Goal: Information Seeking & Learning: Learn about a topic

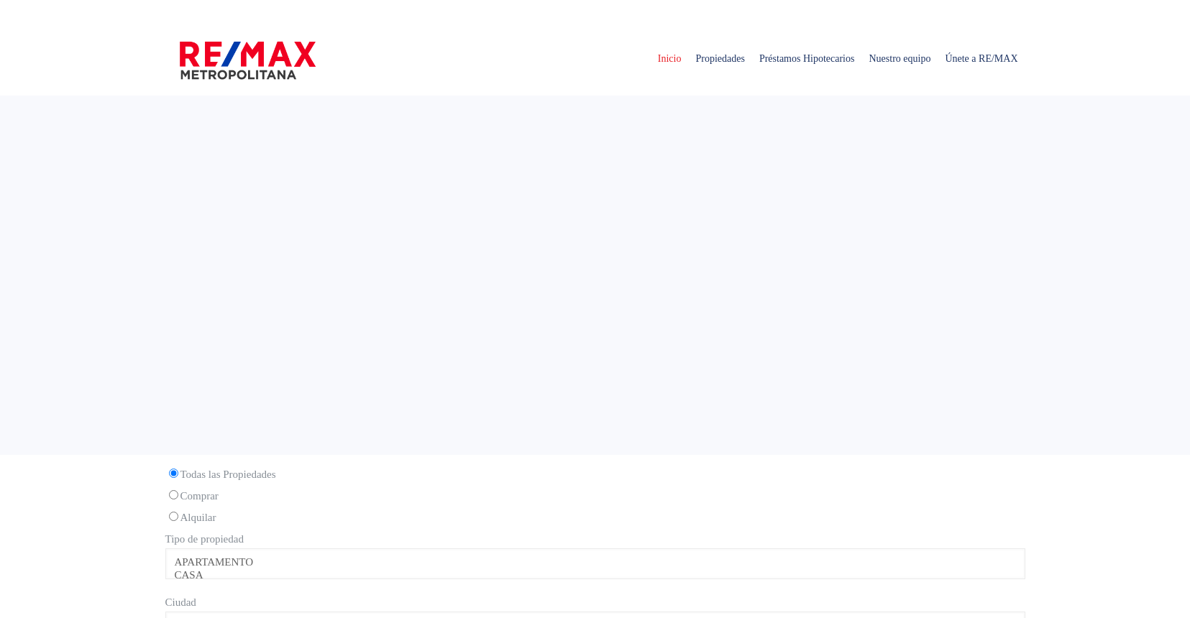
click at [515, 97] on sr7-adjuster at bounding box center [595, 275] width 1190 height 359
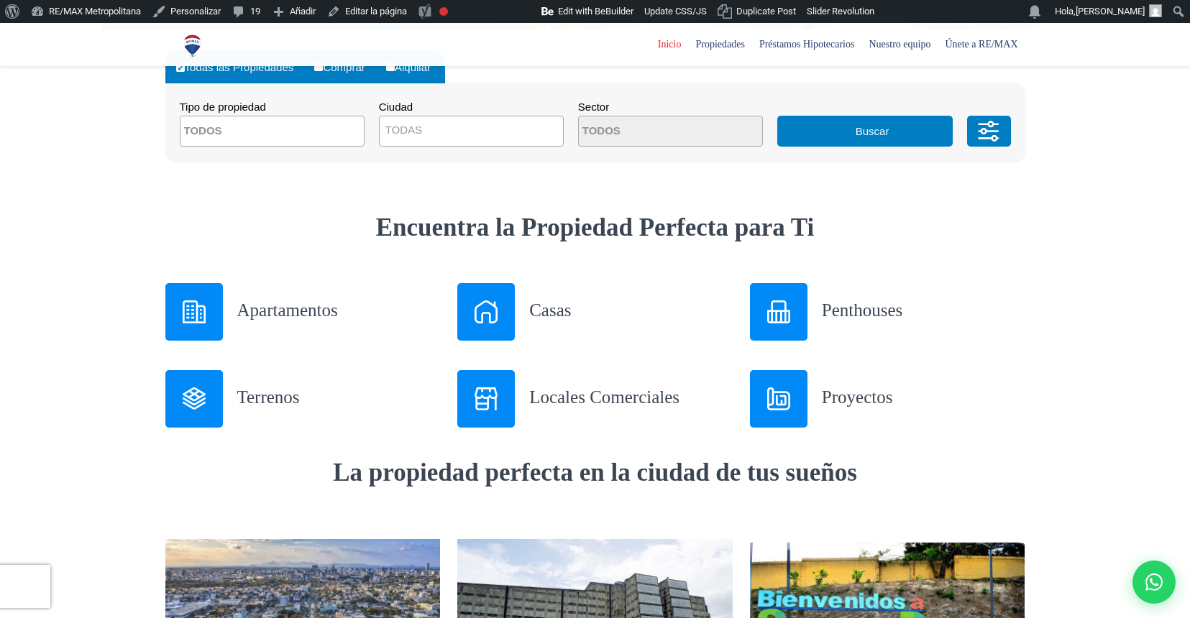
scroll to position [419, 0]
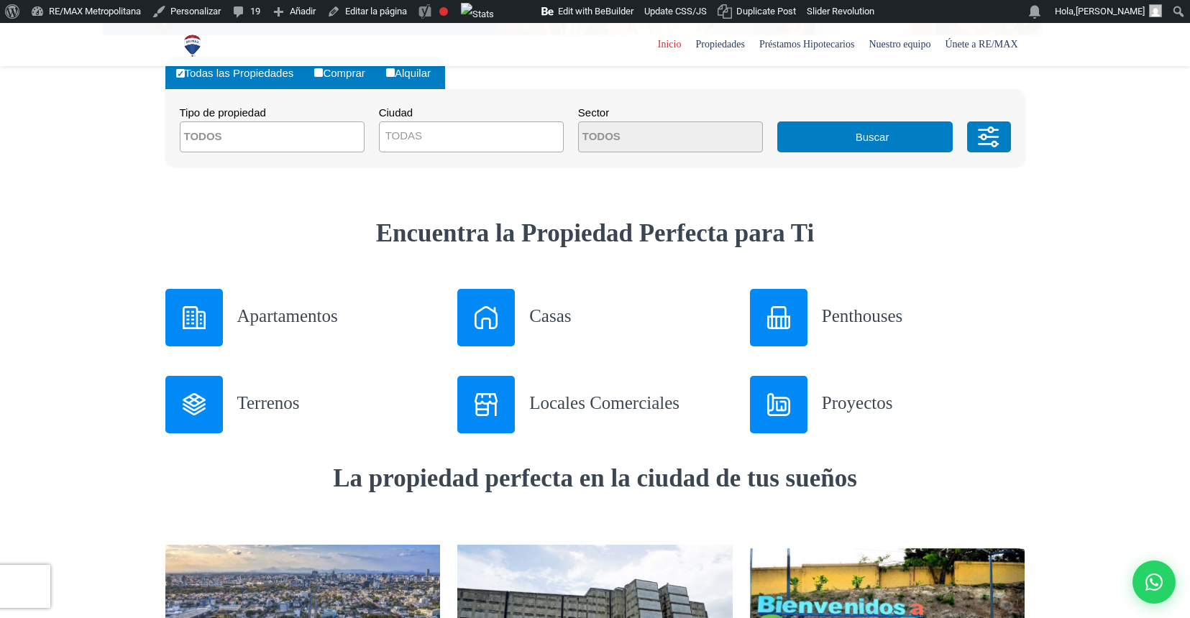
click at [320, 140] on span at bounding box center [272, 136] width 185 height 31
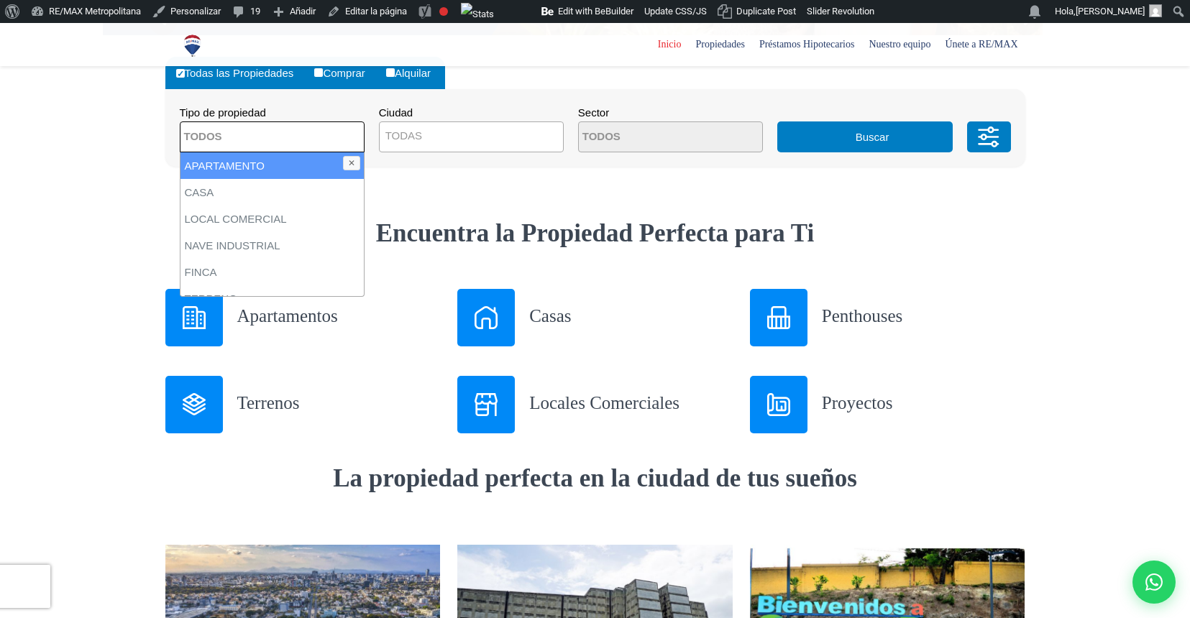
click at [256, 170] on li "APARTAMENTO" at bounding box center [271, 165] width 183 height 27
select select "apartment"
click at [453, 134] on span "TODAS" at bounding box center [471, 136] width 183 height 20
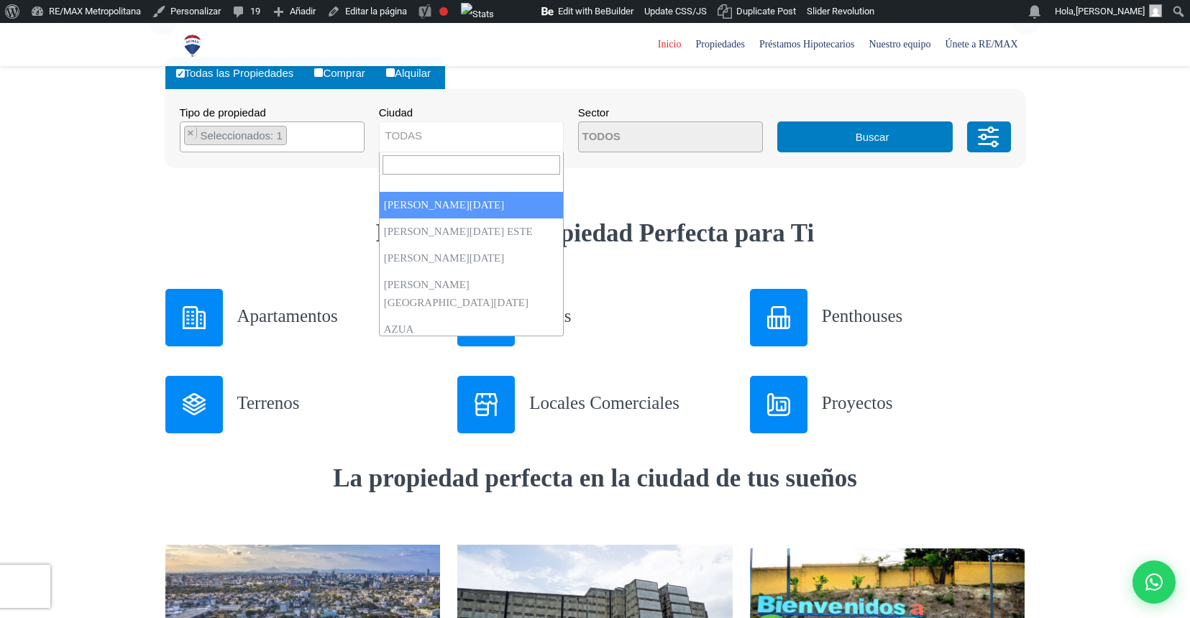
select select "1"
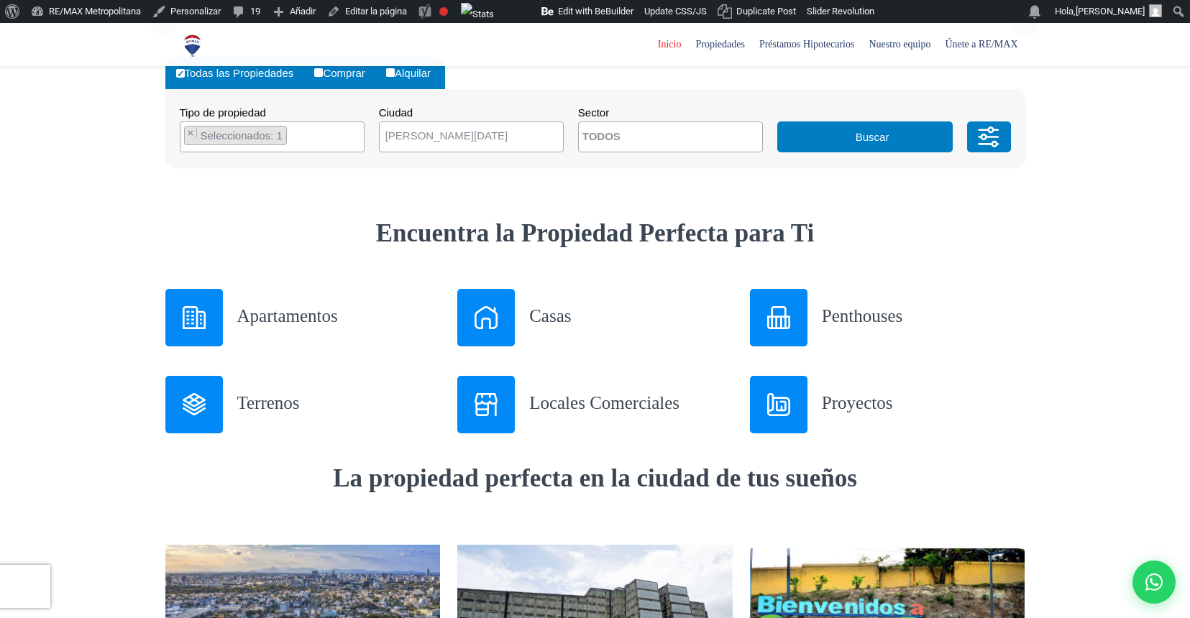
click at [845, 136] on button "Buscar" at bounding box center [864, 136] width 175 height 31
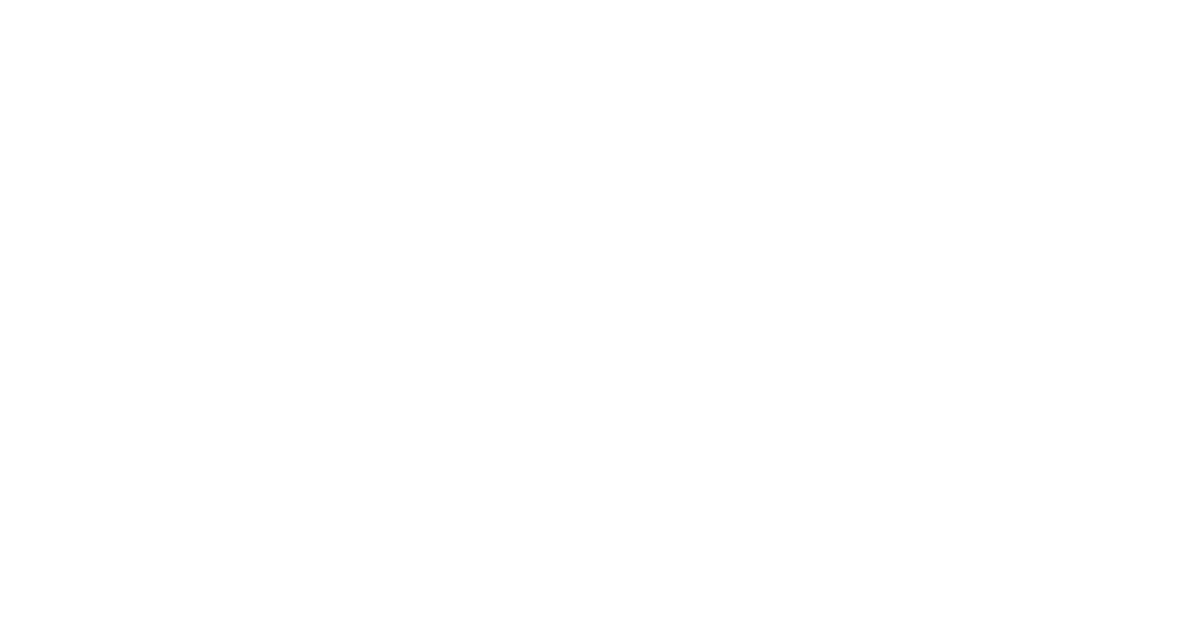
select select "1"
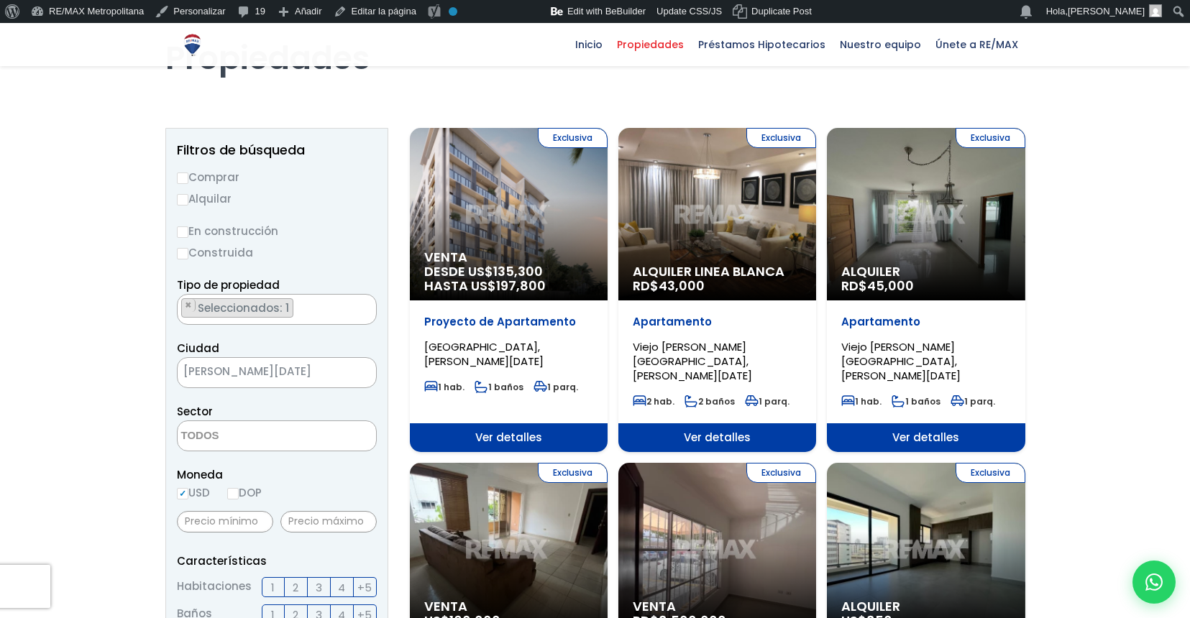
scroll to position [98, 0]
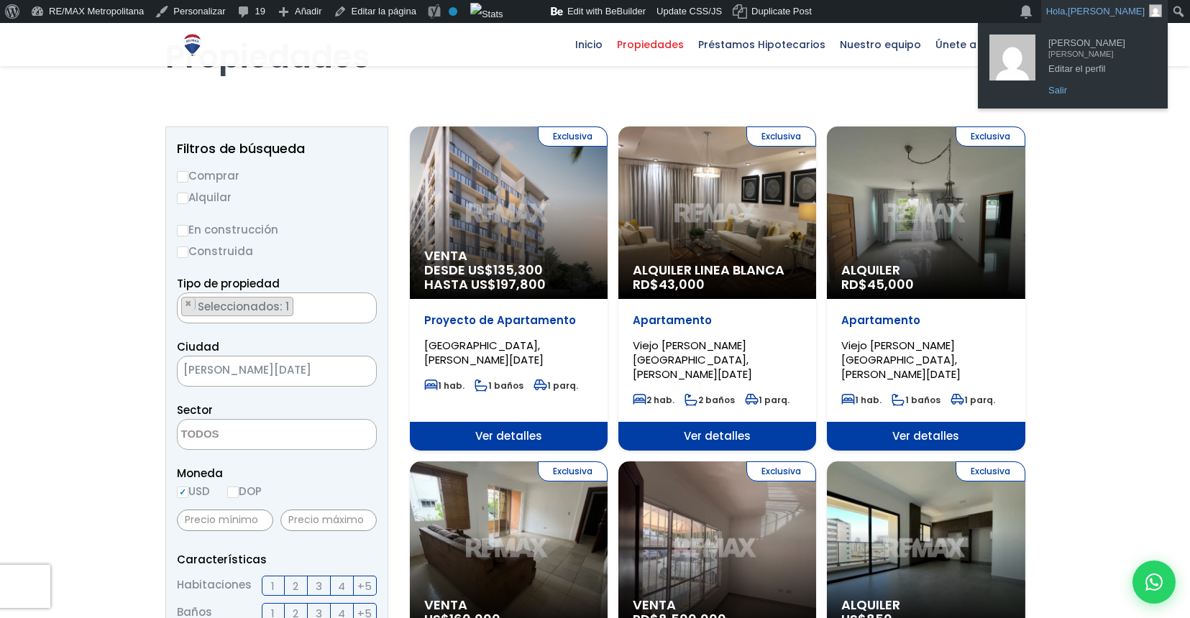
click at [1085, 87] on link "Salir" at bounding box center [1098, 90] width 115 height 19
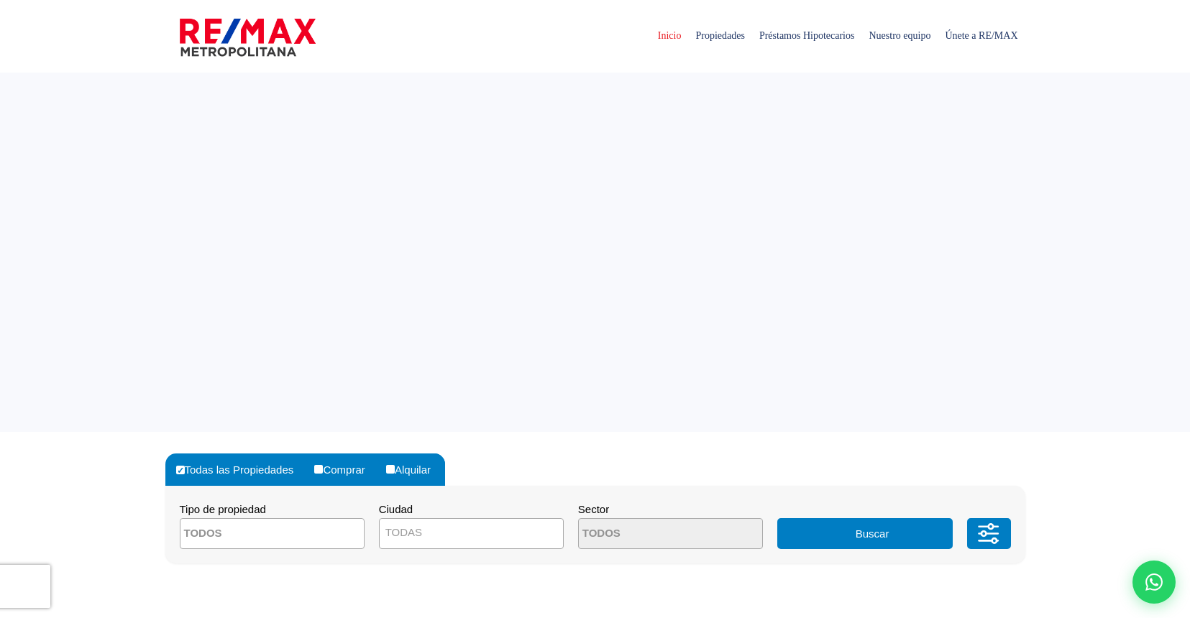
select select
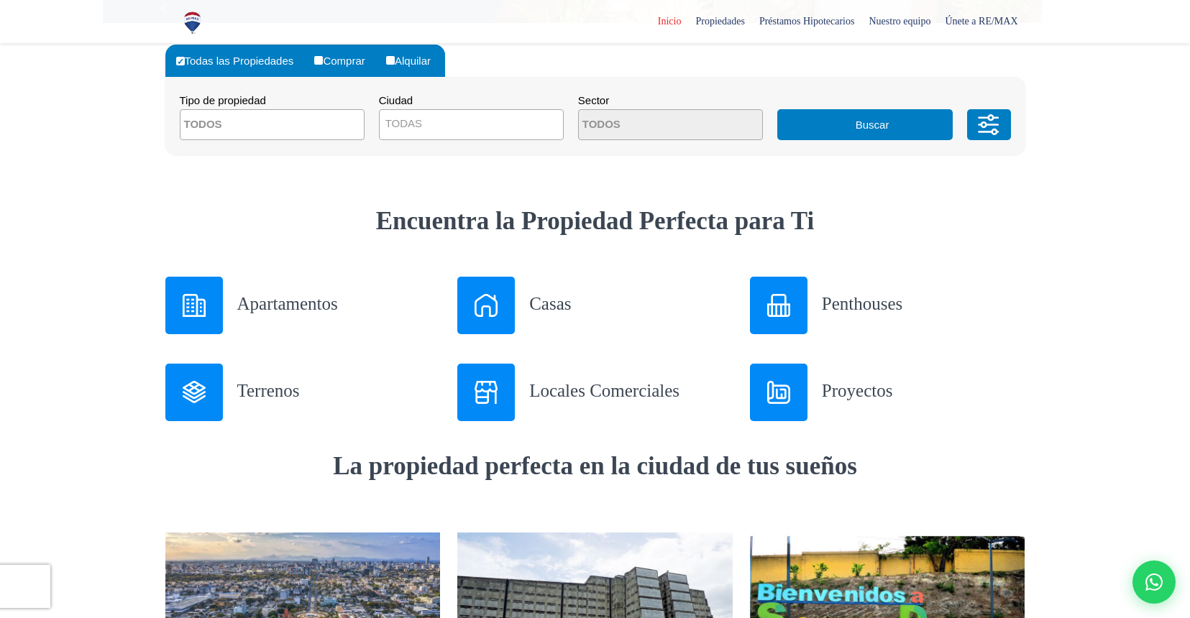
scroll to position [423, 0]
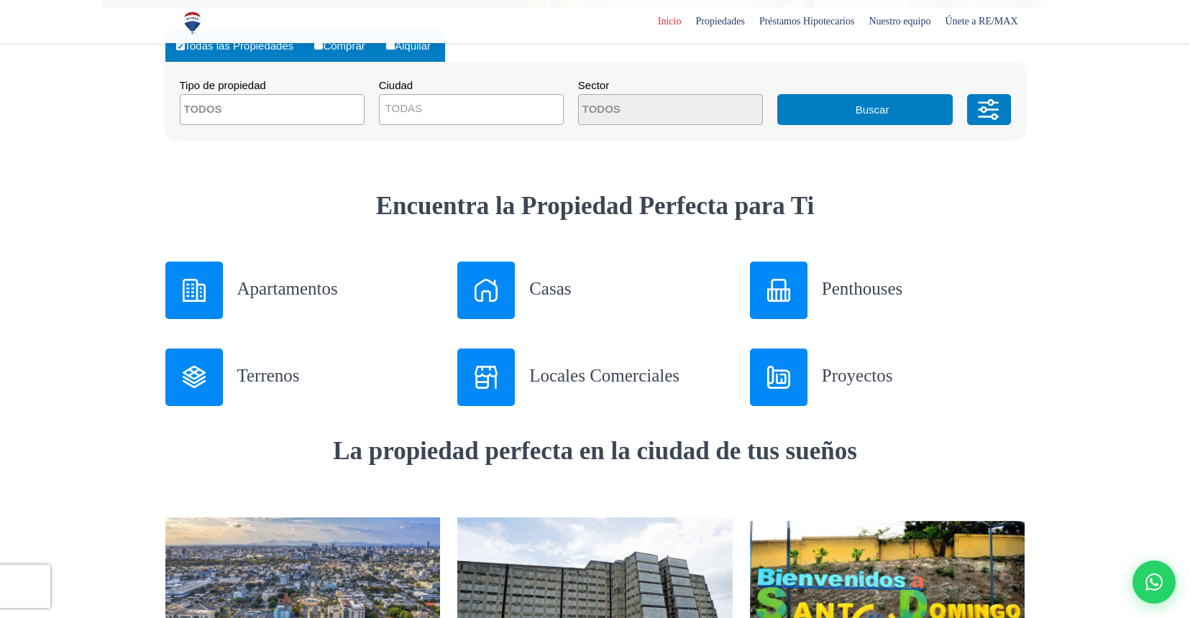
click at [512, 282] on div at bounding box center [486, 291] width 58 height 58
click at [265, 290] on h3 "Apartamentos" at bounding box center [338, 288] width 203 height 25
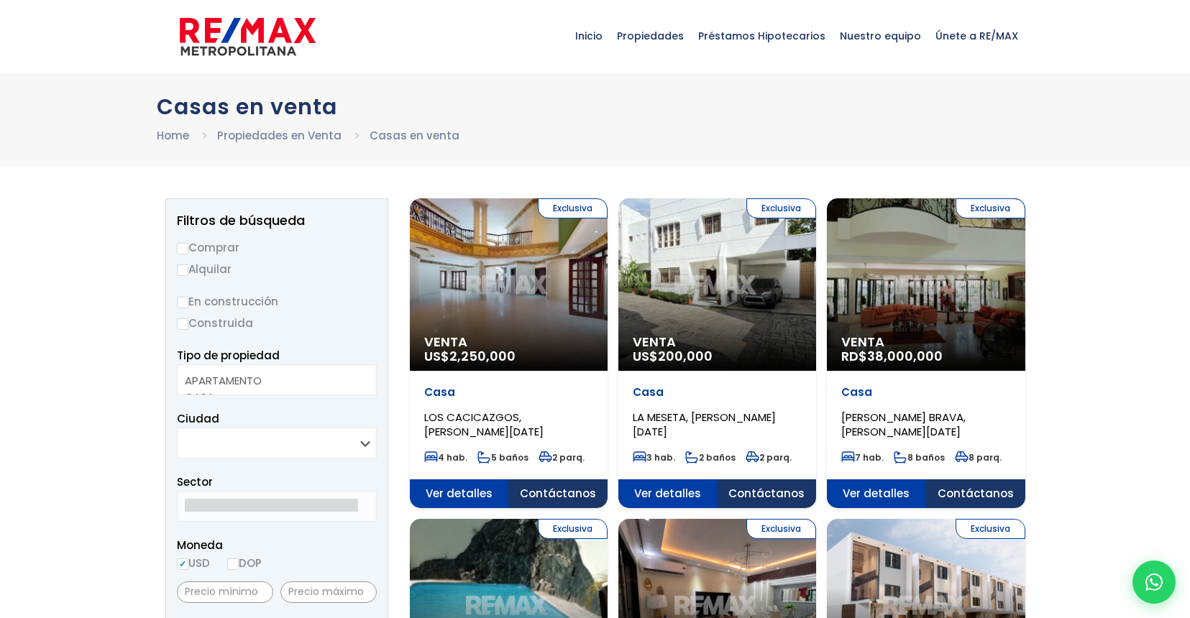
select select
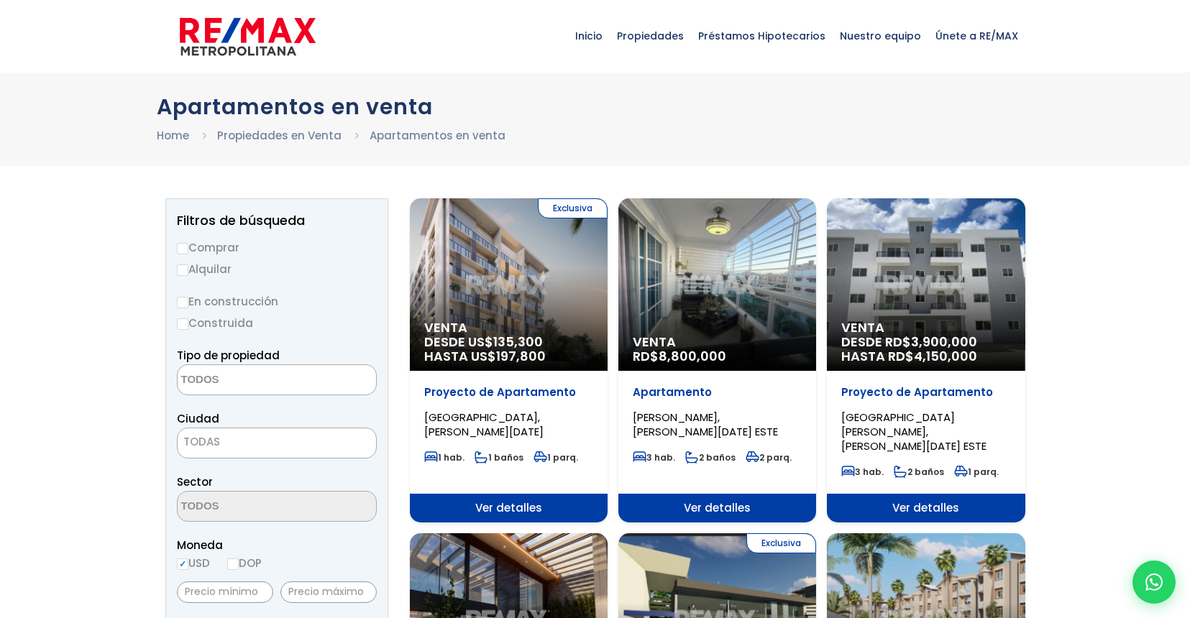
select select
click at [218, 243] on label "Comprar" at bounding box center [277, 248] width 200 height 18
click at [188, 243] on input "Comprar" at bounding box center [183, 249] width 12 height 12
radio input "true"
click at [255, 375] on textarea "Search" at bounding box center [247, 380] width 139 height 31
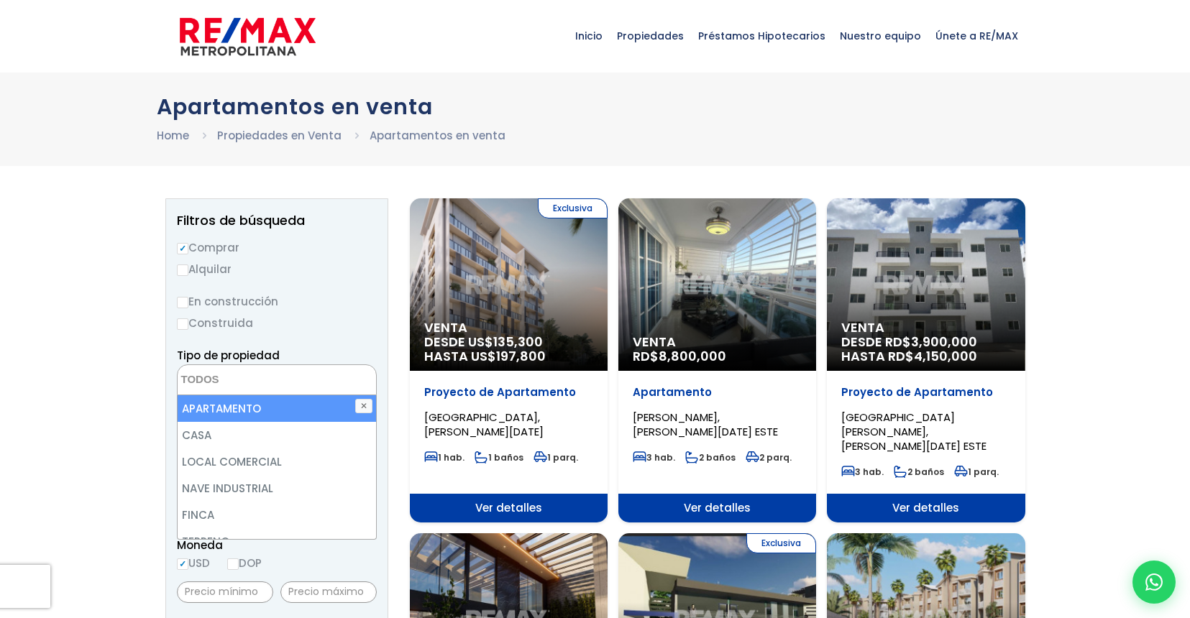
click at [252, 410] on li "APARTAMENTO" at bounding box center [277, 408] width 198 height 27
select select "apartment"
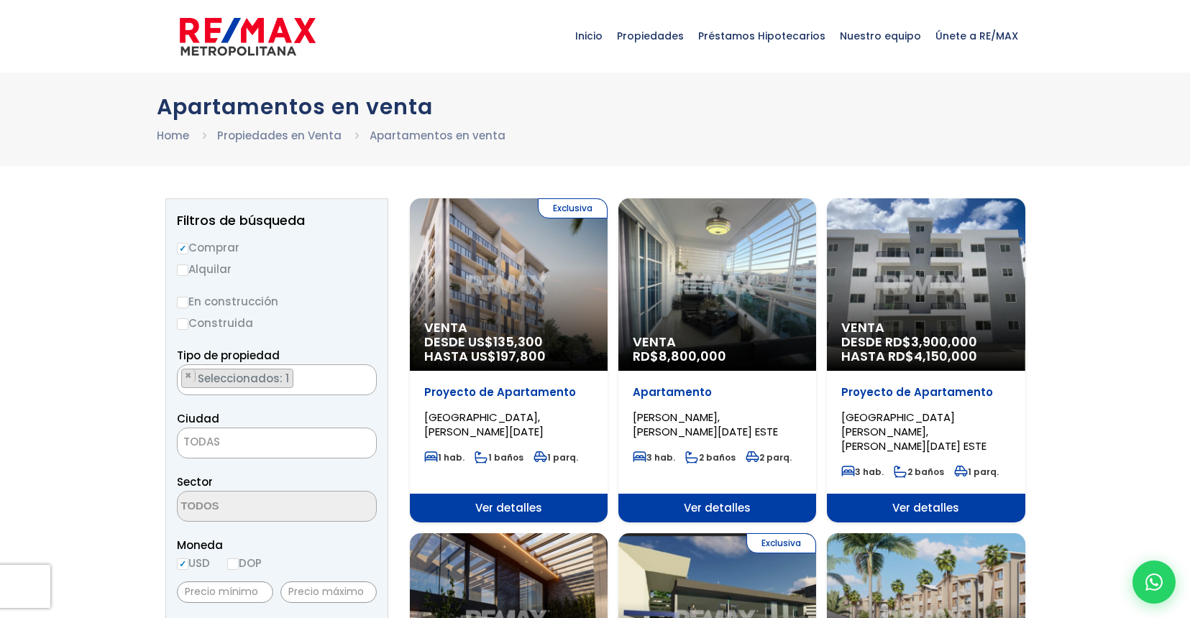
click at [272, 449] on span "TODAS" at bounding box center [277, 442] width 198 height 20
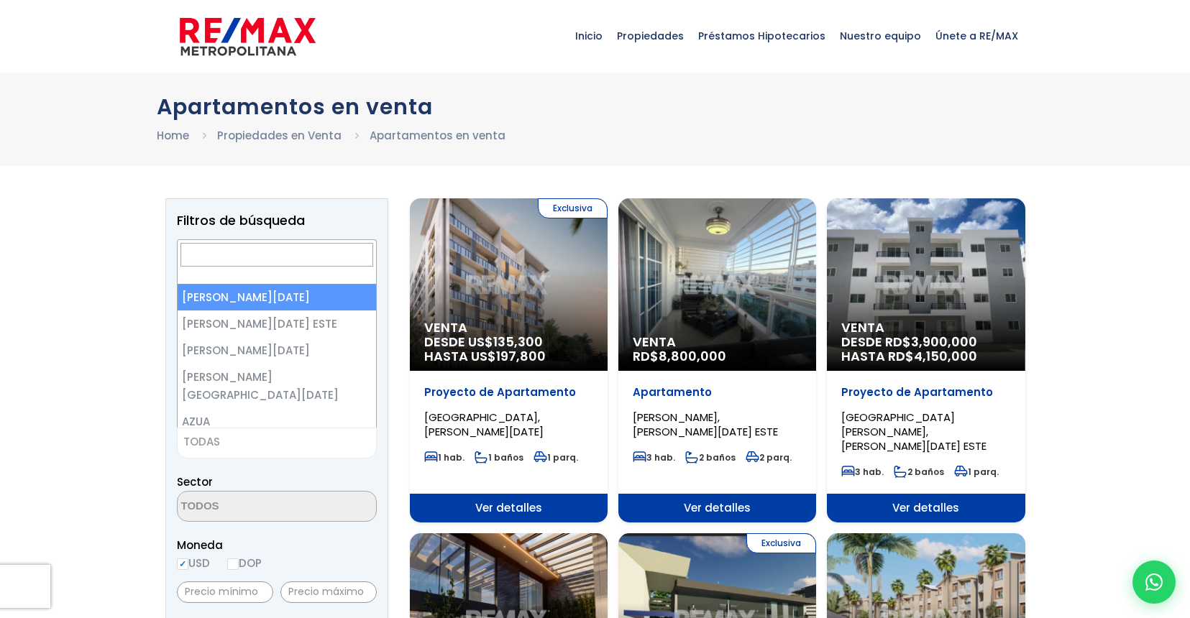
select select "1"
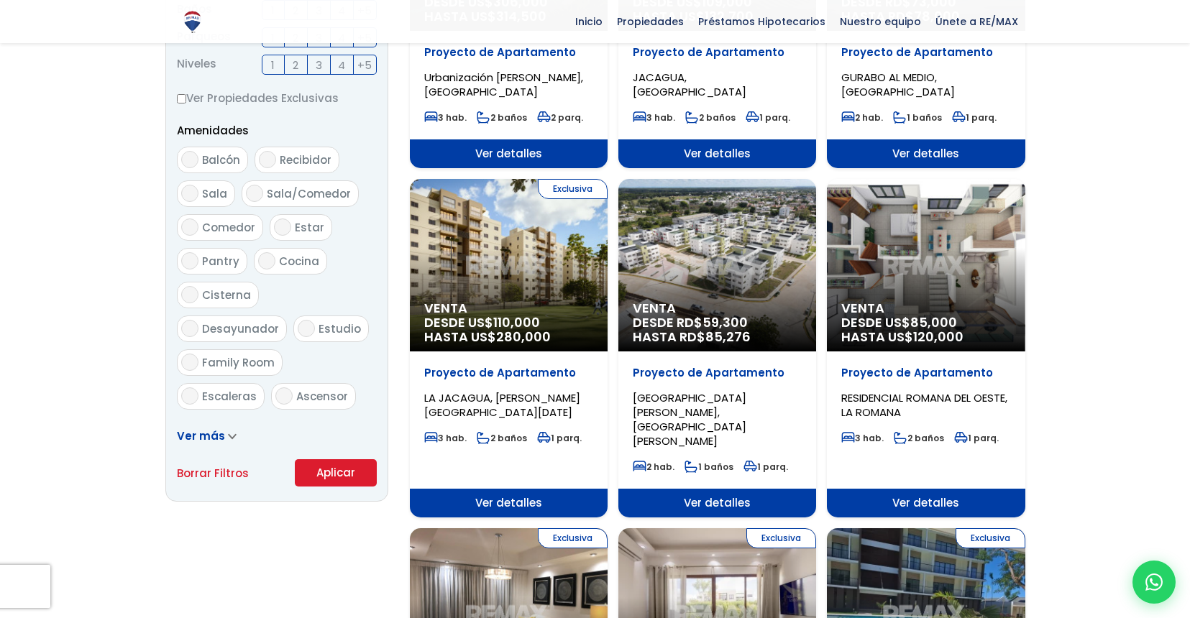
scroll to position [714, 0]
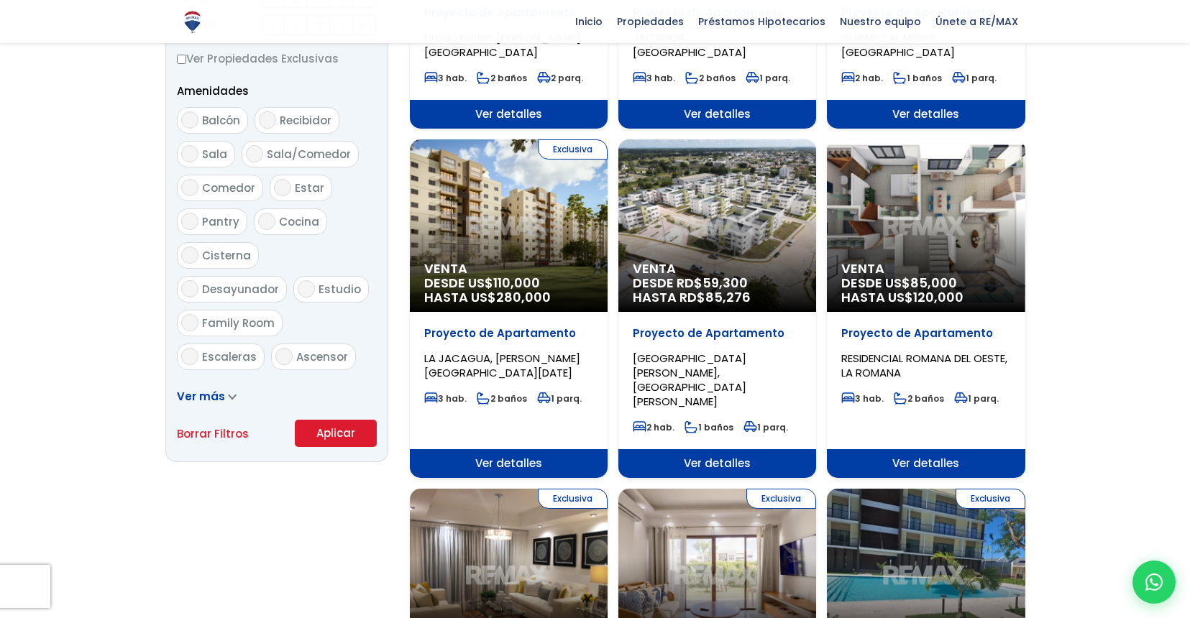
click at [346, 428] on button "Aplicar" at bounding box center [336, 433] width 82 height 27
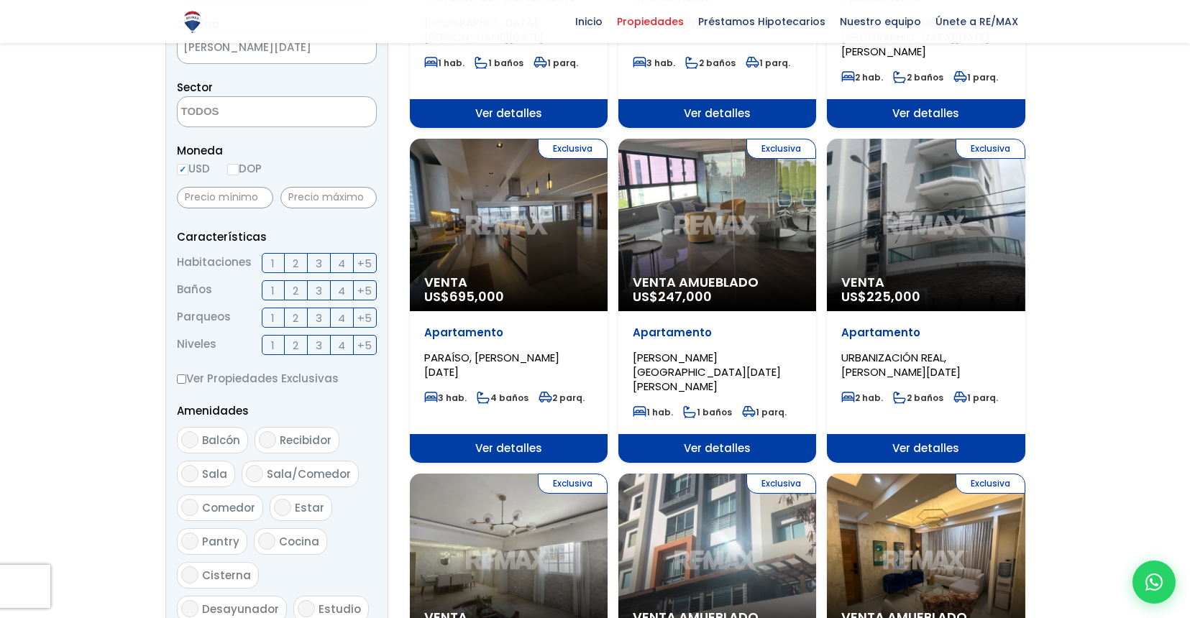
scroll to position [394, 0]
